Goal: Task Accomplishment & Management: Use online tool/utility

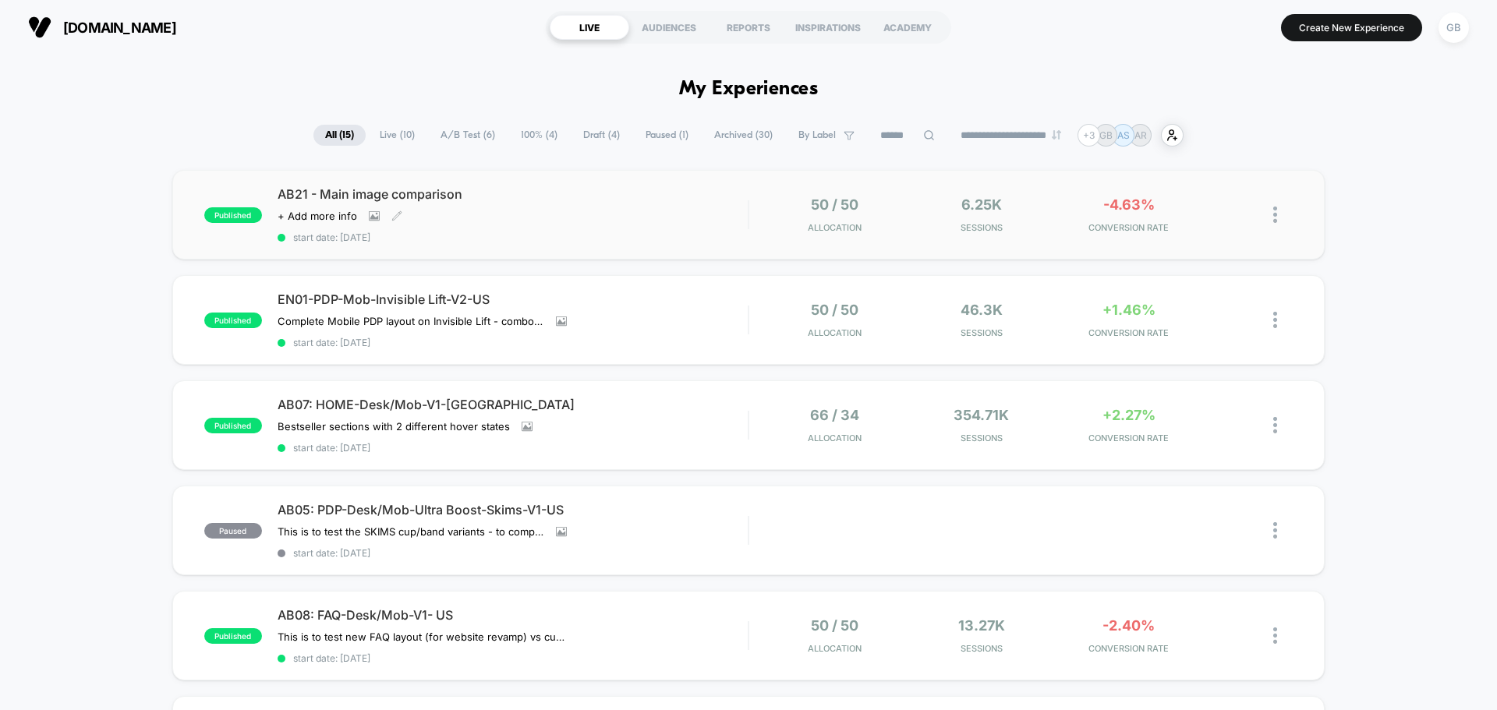
click at [648, 196] on span "AB21 - Main image comparison" at bounding box center [513, 194] width 470 height 16
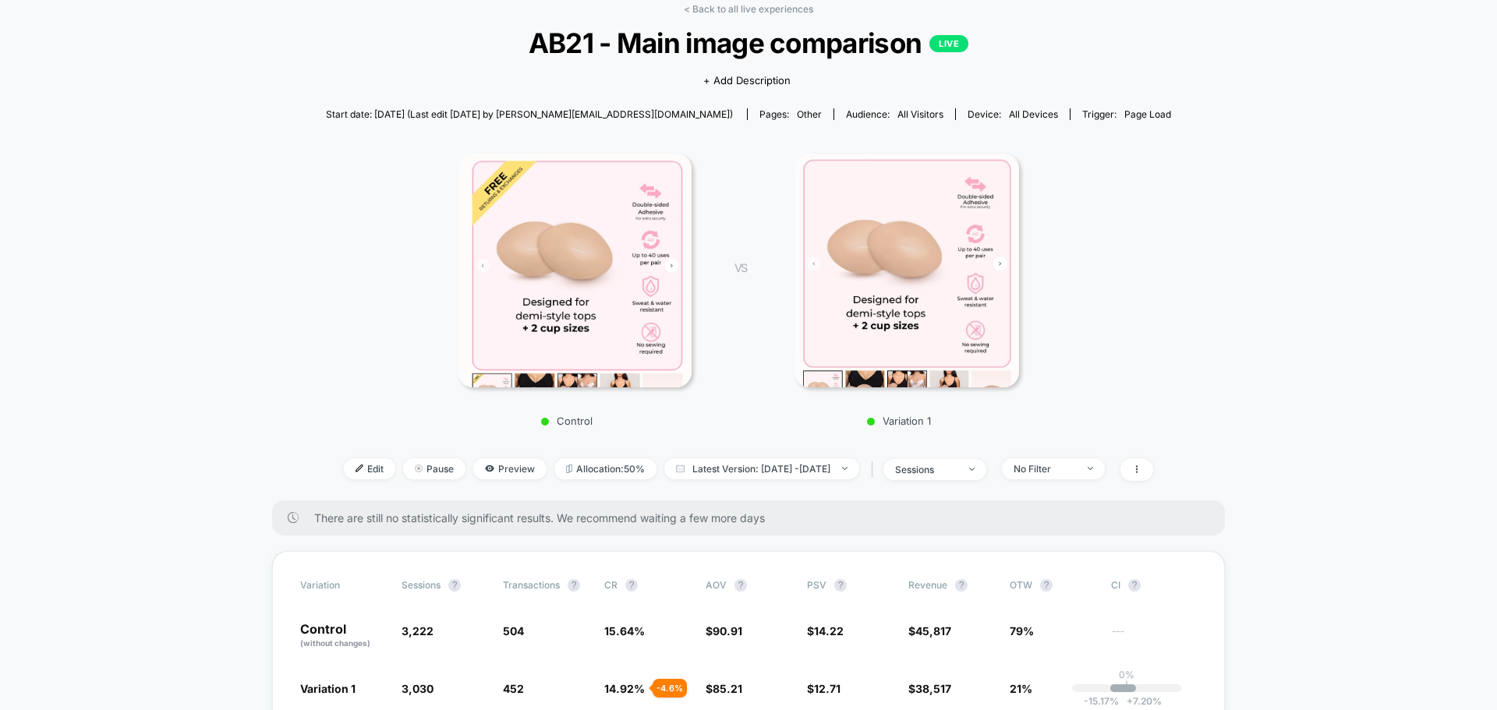
scroll to position [156, 0]
